Goal: Navigation & Orientation: Find specific page/section

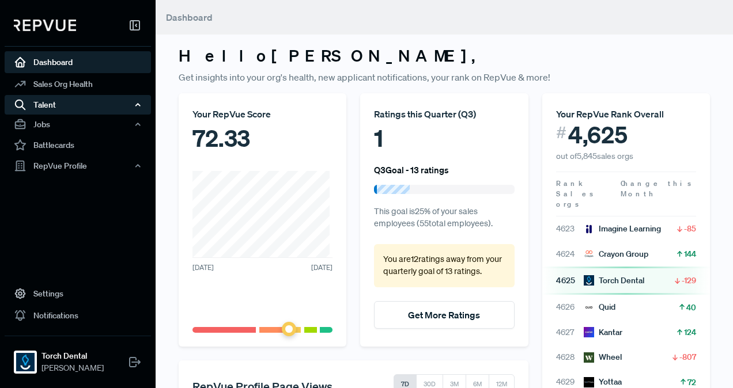
click at [88, 109] on div "Talent" at bounding box center [78, 105] width 146 height 20
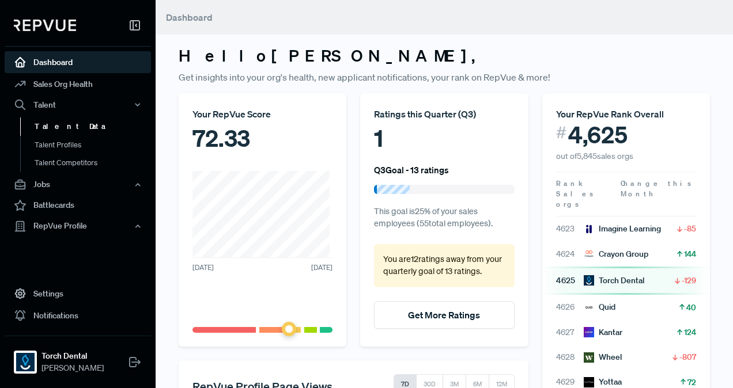
click at [77, 128] on link "Talent Data" at bounding box center [93, 127] width 146 height 18
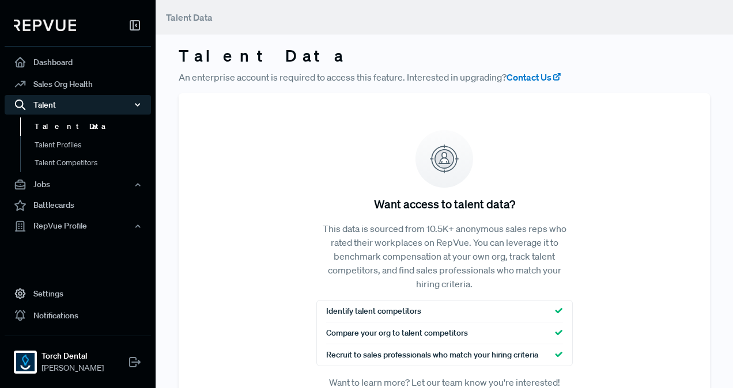
click at [65, 101] on div "Talent" at bounding box center [78, 105] width 146 height 20
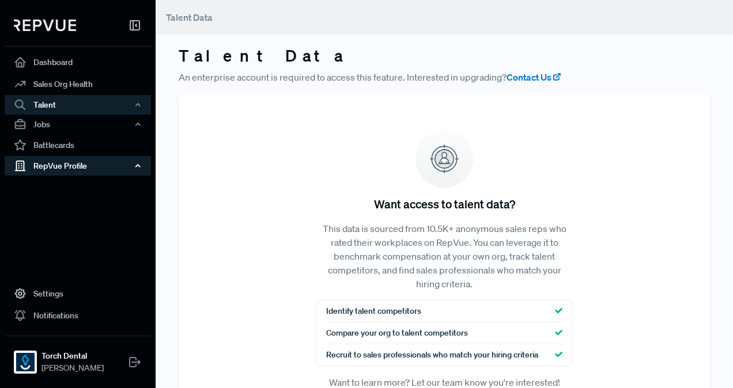
click at [65, 168] on div "RepVue Profile" at bounding box center [78, 166] width 146 height 20
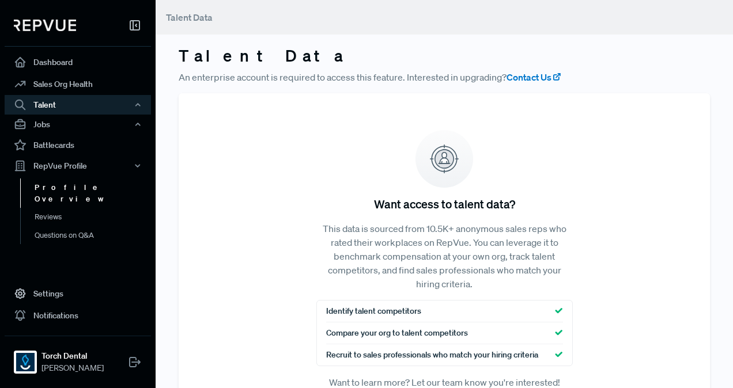
click at [65, 187] on link "Profile Overview" at bounding box center [93, 193] width 146 height 29
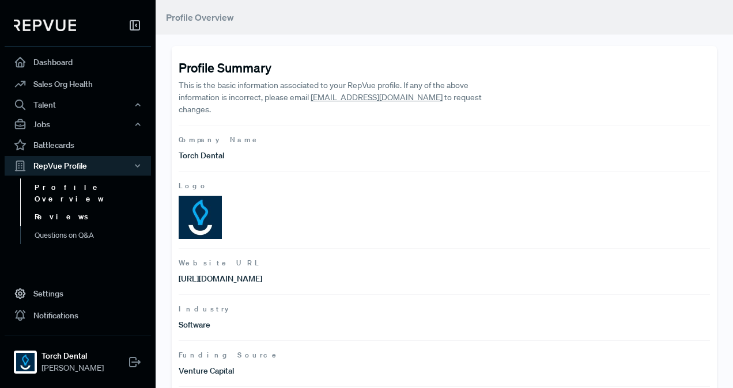
click at [60, 208] on link "Reviews" at bounding box center [93, 217] width 146 height 18
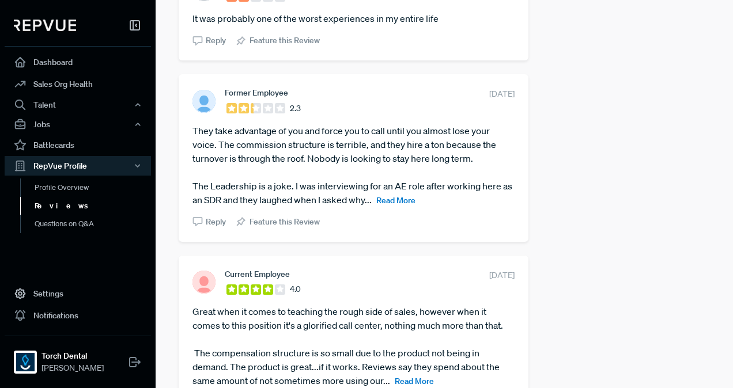
scroll to position [634, 0]
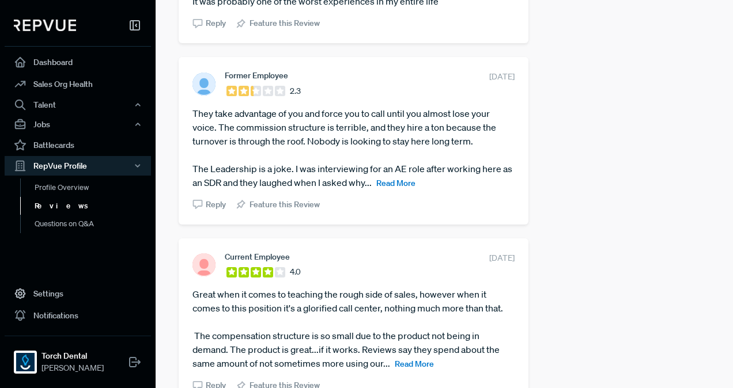
click at [415, 183] on span "Read More" at bounding box center [395, 183] width 39 height 10
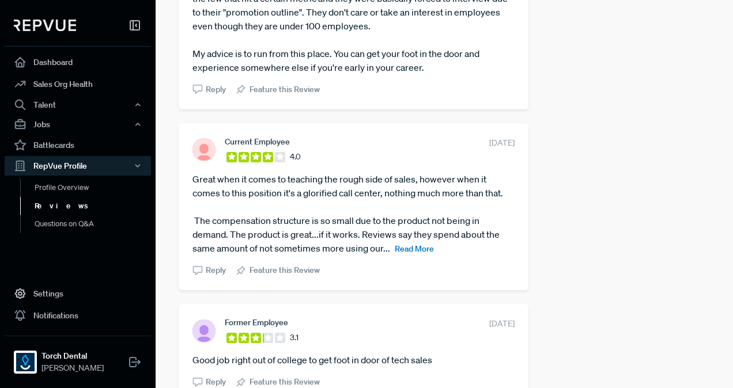
scroll to position [864, 0]
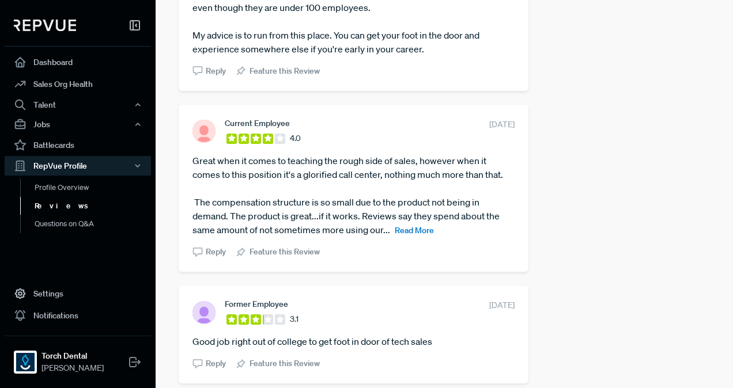
click at [423, 232] on span "Read More" at bounding box center [414, 230] width 39 height 10
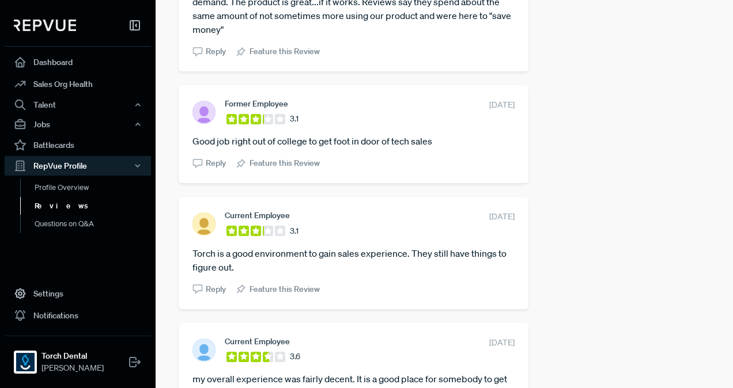
scroll to position [1152, 0]
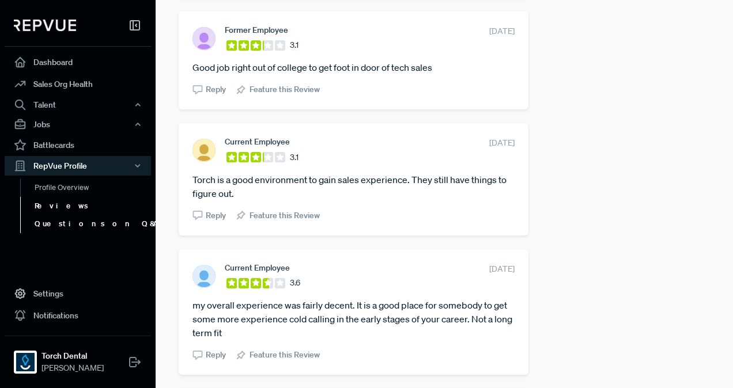
drag, startPoint x: 96, startPoint y: 222, endPoint x: 141, endPoint y: 222, distance: 44.4
click at [96, 222] on link "Questions on Q&A" at bounding box center [93, 224] width 146 height 18
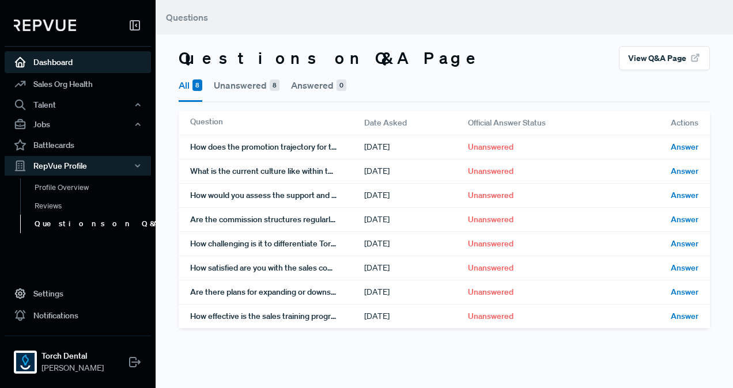
click at [60, 66] on link "Dashboard" at bounding box center [78, 62] width 146 height 22
